Goal: Transaction & Acquisition: Purchase product/service

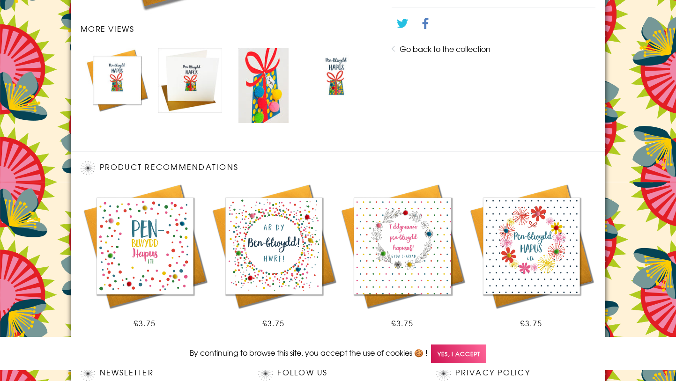
scroll to position [596, 0]
